Goal: Task Accomplishment & Management: Use online tool/utility

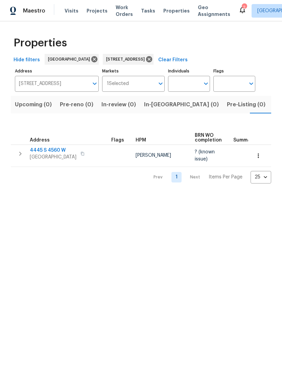
scroll to position [0, 11]
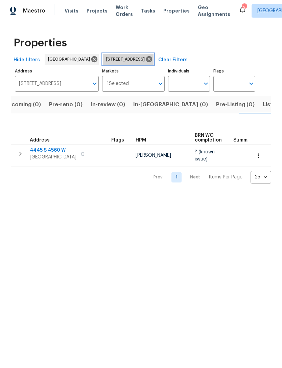
click at [153, 58] on icon at bounding box center [148, 58] width 7 height 7
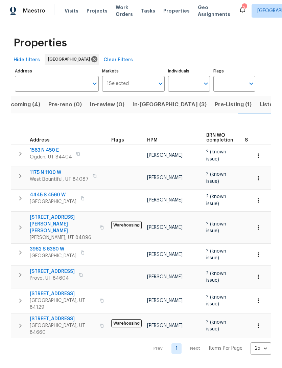
click at [29, 103] on span "Upcoming (4)" at bounding box center [21, 104] width 37 height 9
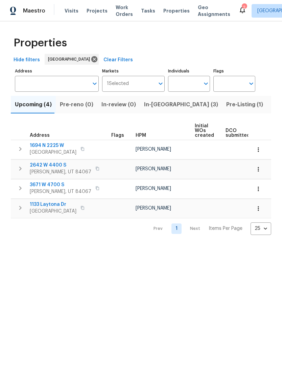
click at [155, 106] on span "In-reno (3)" at bounding box center [181, 104] width 74 height 9
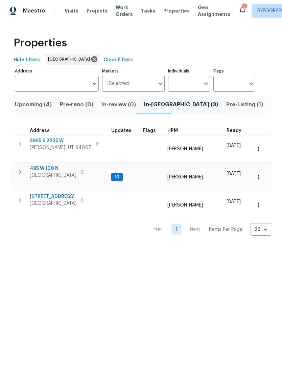
click at [53, 165] on span "485 W 100 N" at bounding box center [53, 168] width 47 height 7
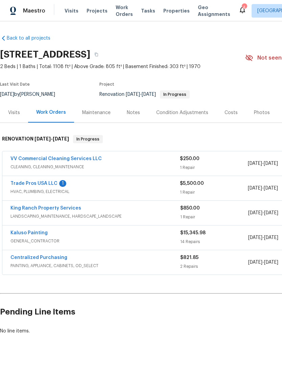
click at [52, 185] on link "Trade Pros USA LLC" at bounding box center [33, 183] width 47 height 5
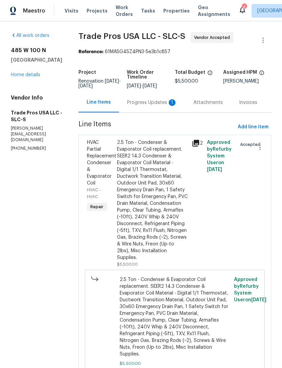
click at [161, 103] on div "Progress Updates 1" at bounding box center [152, 102] width 50 height 7
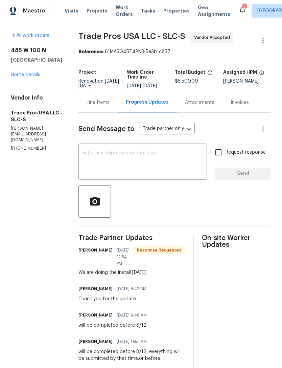
click at [126, 155] on textarea at bounding box center [143, 163] width 120 height 24
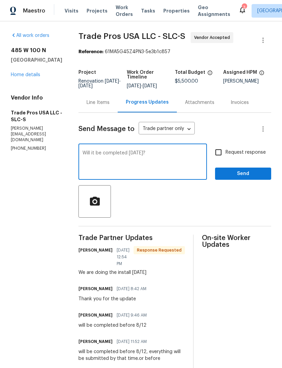
type textarea "Will it be completed today?"
click at [219, 150] on input "Request response" at bounding box center [218, 152] width 14 height 14
checkbox input "true"
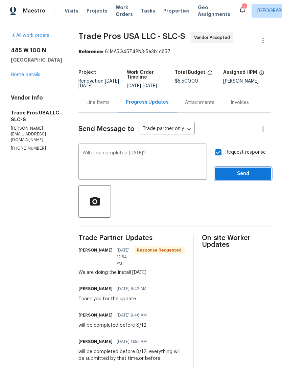
click at [241, 172] on span "Send" at bounding box center [243, 173] width 45 height 8
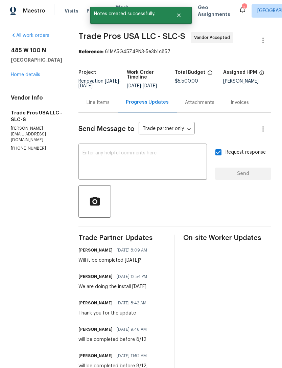
click at [32, 72] on link "Home details" at bounding box center [25, 74] width 29 height 5
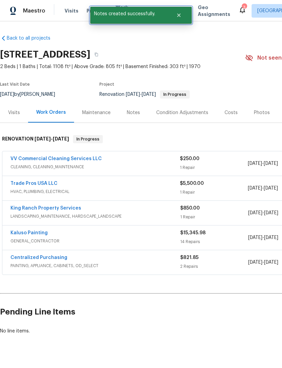
click at [180, 14] on icon "Close" at bounding box center [178, 15] width 3 height 3
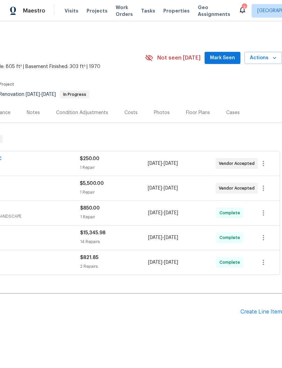
scroll to position [0, 100]
click at [223, 52] on button "Mark Seen" at bounding box center [223, 58] width 36 height 13
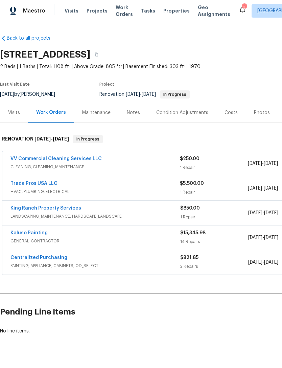
scroll to position [0, -4]
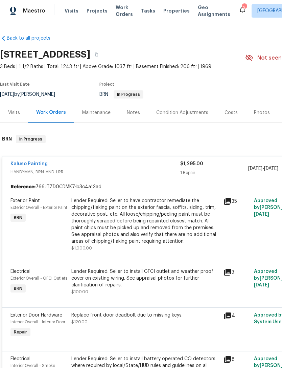
click at [50, 114] on div "Work Orders" at bounding box center [51, 112] width 30 height 7
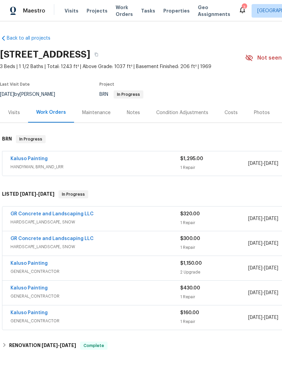
click at [138, 163] on span "HANDYMAN, BRN_AND_LRR" at bounding box center [95, 166] width 170 height 7
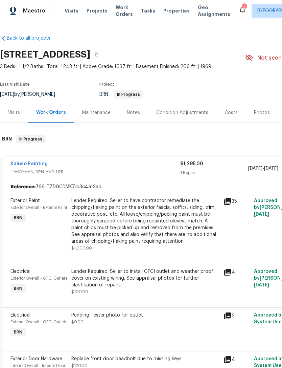
click at [132, 210] on div "Lender Required: Seller to have contractor remediate the chipping/flaking paint…" at bounding box center [145, 220] width 148 height 47
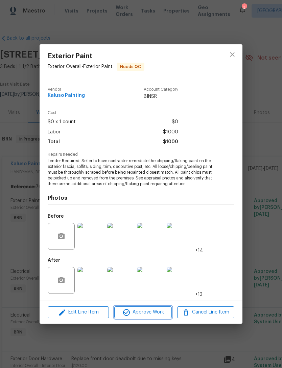
click at [146, 316] on span "Approve Work" at bounding box center [142, 312] width 53 height 8
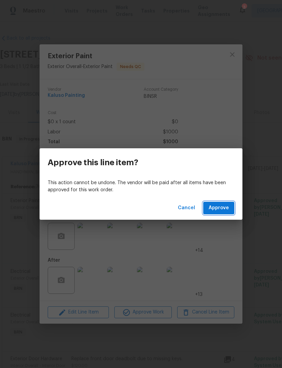
click at [226, 207] on span "Approve" at bounding box center [219, 208] width 20 height 8
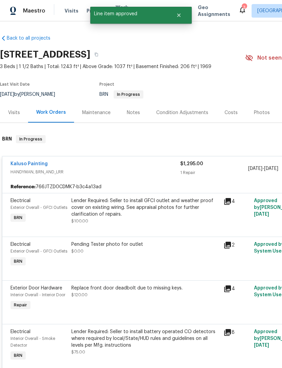
click at [127, 210] on div "Lender Required: Seller to install GFCI outlet and weather proof cover on exist…" at bounding box center [145, 207] width 148 height 20
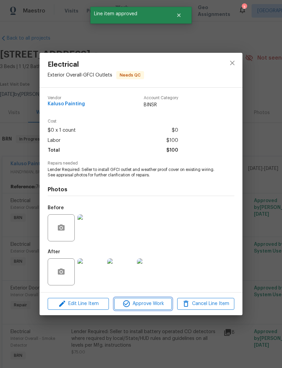
click at [152, 303] on span "Approve Work" at bounding box center [142, 303] width 53 height 8
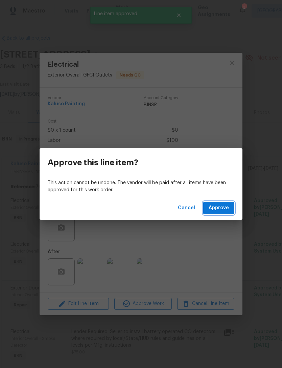
click at [227, 209] on span "Approve" at bounding box center [219, 208] width 20 height 8
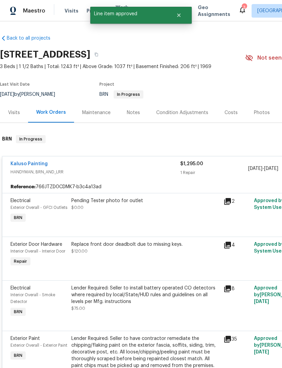
click at [126, 210] on div "Pending Tester photo for outlet $0.00" at bounding box center [145, 204] width 148 height 14
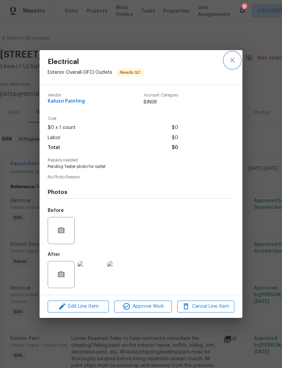
click at [234, 59] on icon "close" at bounding box center [232, 60] width 8 height 8
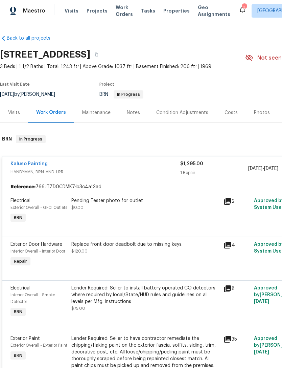
click at [185, 213] on div "Pending Tester photo for outlet $0.00" at bounding box center [145, 210] width 152 height 31
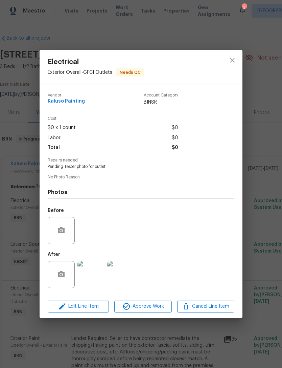
click at [94, 275] on img at bounding box center [90, 274] width 27 height 27
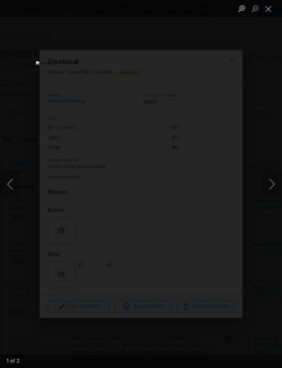
click at [270, 12] on button "Close lightbox" at bounding box center [269, 9] width 14 height 12
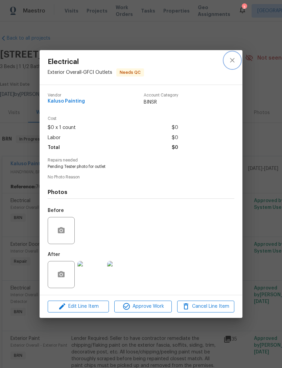
click at [236, 58] on icon "close" at bounding box center [232, 60] width 8 height 8
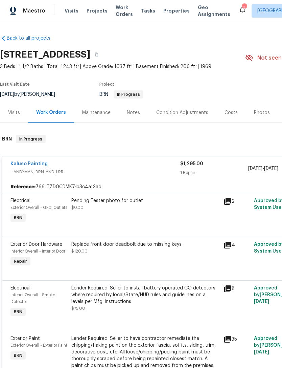
click at [135, 270] on div "Replace front door deadbolt due to missing keys. $120.00" at bounding box center [145, 254] width 152 height 31
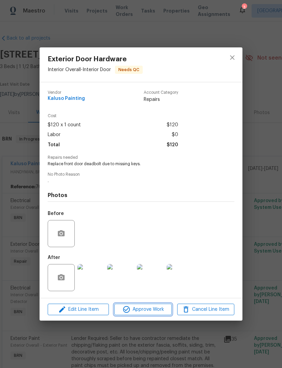
click at [148, 312] on span "Approve Work" at bounding box center [142, 309] width 53 height 8
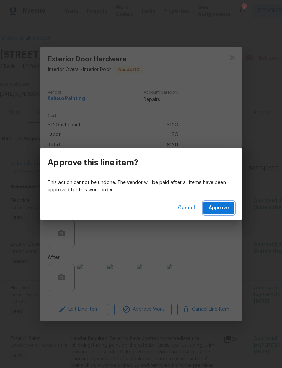
click at [216, 212] on span "Approve" at bounding box center [219, 208] width 20 height 8
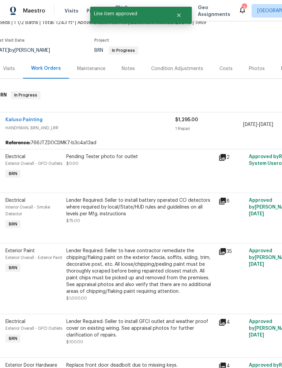
scroll to position [42, 1]
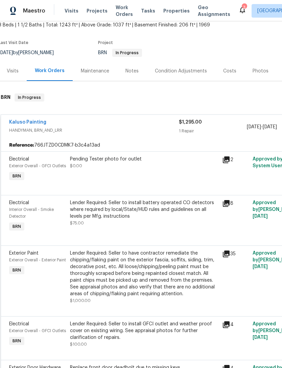
click at [126, 220] on div "Lender Required: Seller to install battery operated CO detectors where required…" at bounding box center [144, 209] width 148 height 20
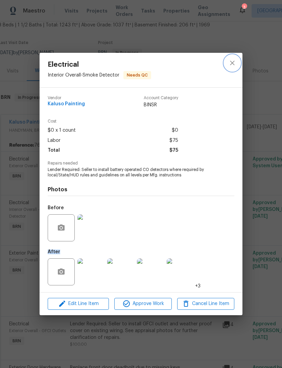
click at [236, 63] on icon "close" at bounding box center [232, 63] width 8 height 8
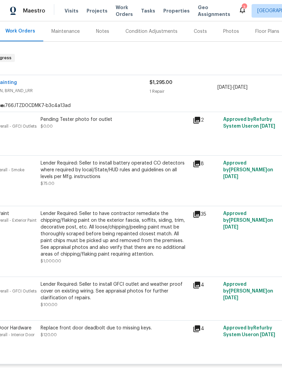
scroll to position [80, 29]
